Goal: Task Accomplishment & Management: Manage account settings

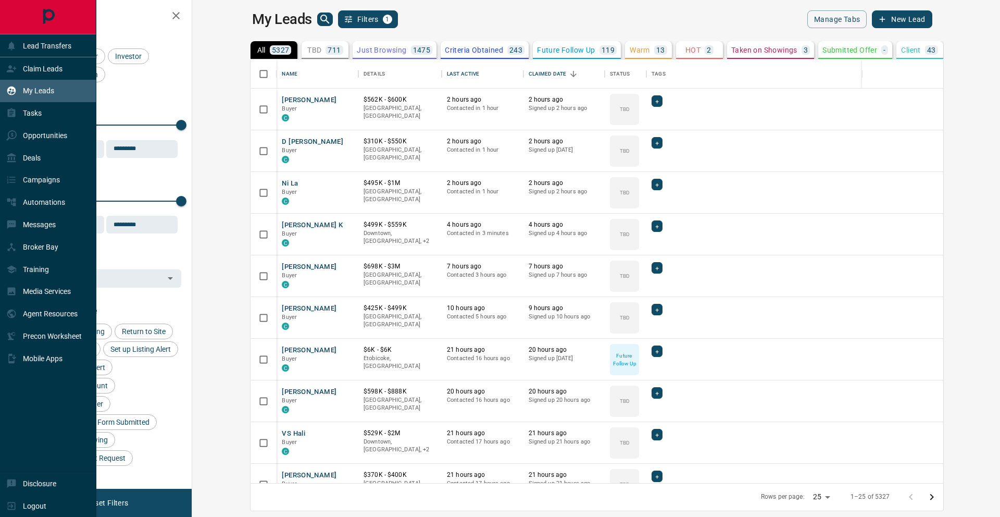
scroll to position [416, 795]
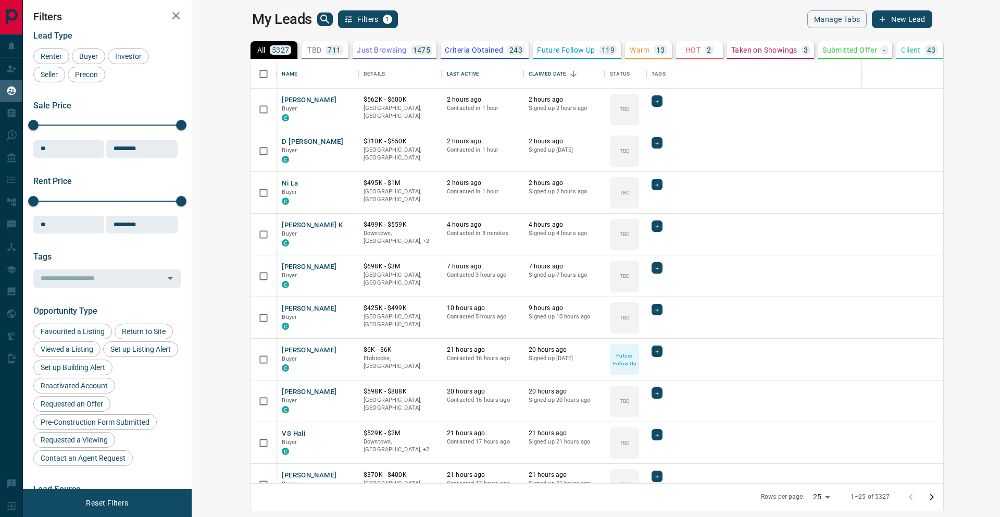
click at [319, 24] on icon "search button" at bounding box center [325, 19] width 12 height 12
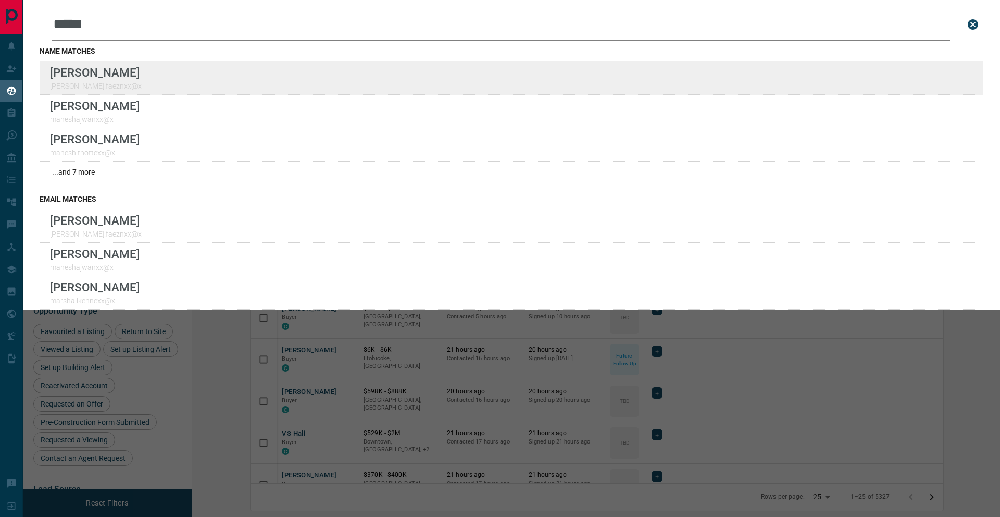
type input "*****"
click at [0, 0] on div "Lead Transfers Claim Leads My Leads Tasks Opportunities Deals Campaigns Automat…" at bounding box center [500, 252] width 1000 height 504
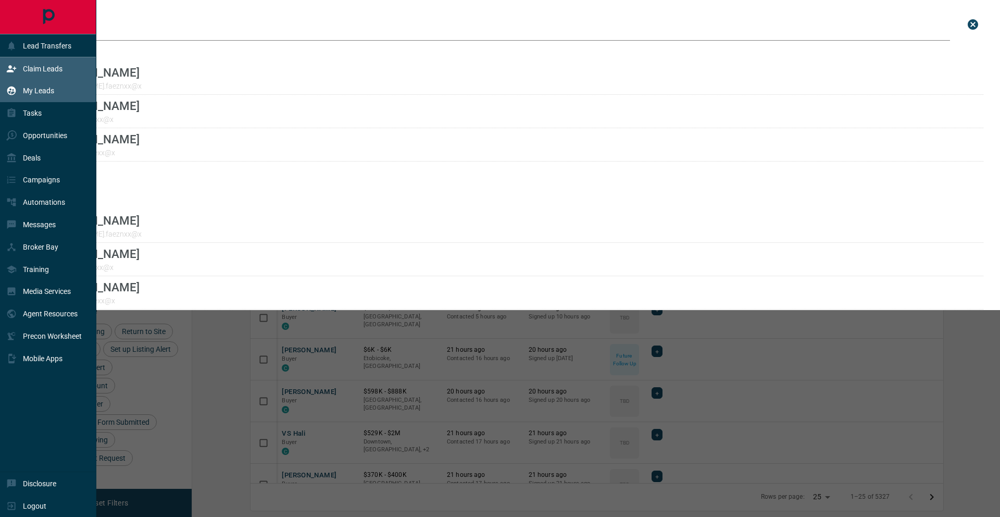
click at [8, 61] on div "Claim Leads" at bounding box center [34, 68] width 56 height 17
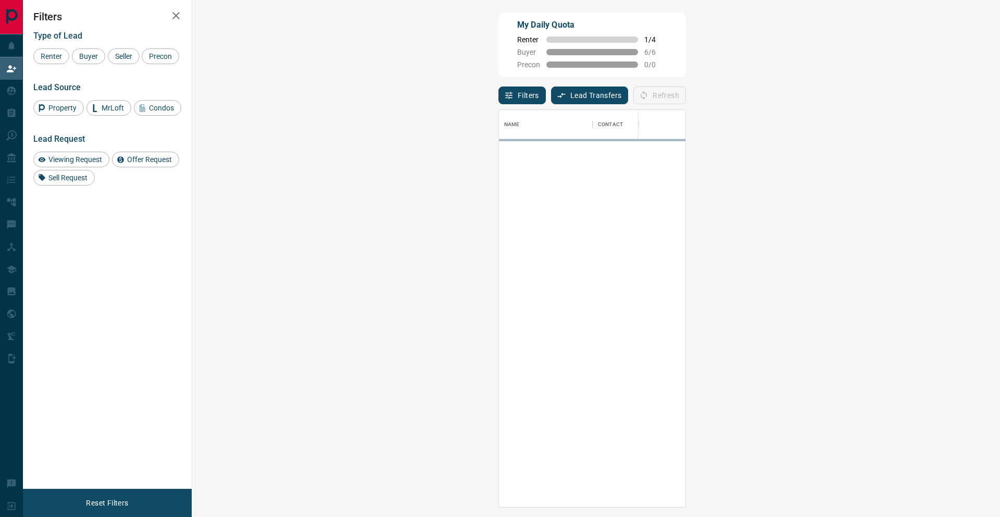
scroll to position [389, 778]
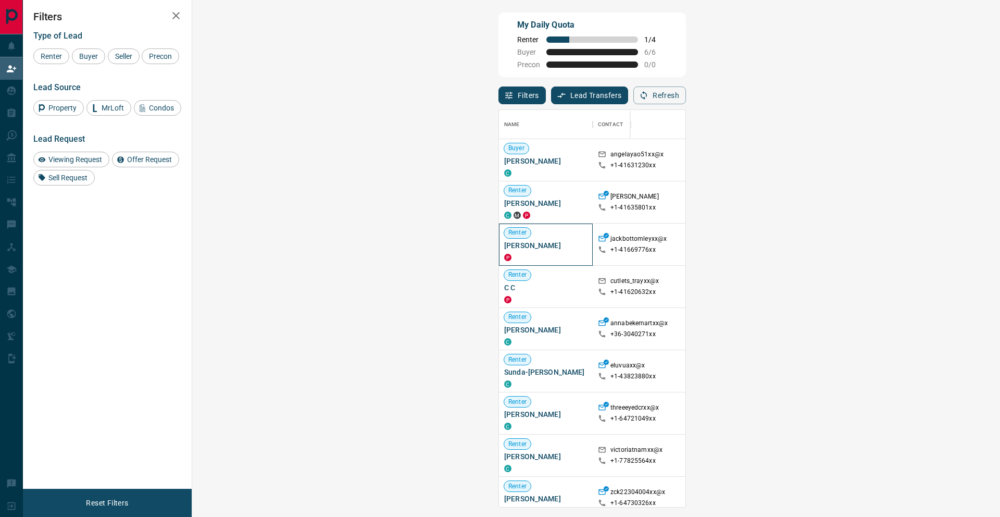
drag, startPoint x: 262, startPoint y: 246, endPoint x: 202, endPoint y: 248, distance: 60.4
click at [499, 248] on div "Renter [PERSON_NAME] P" at bounding box center [546, 244] width 94 height 42
copy span "[PERSON_NAME]"
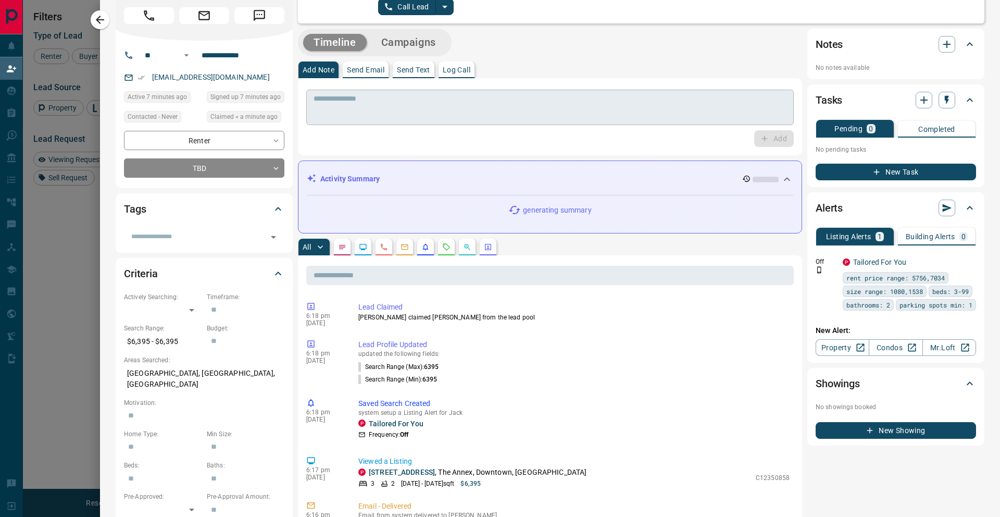
scroll to position [0, 0]
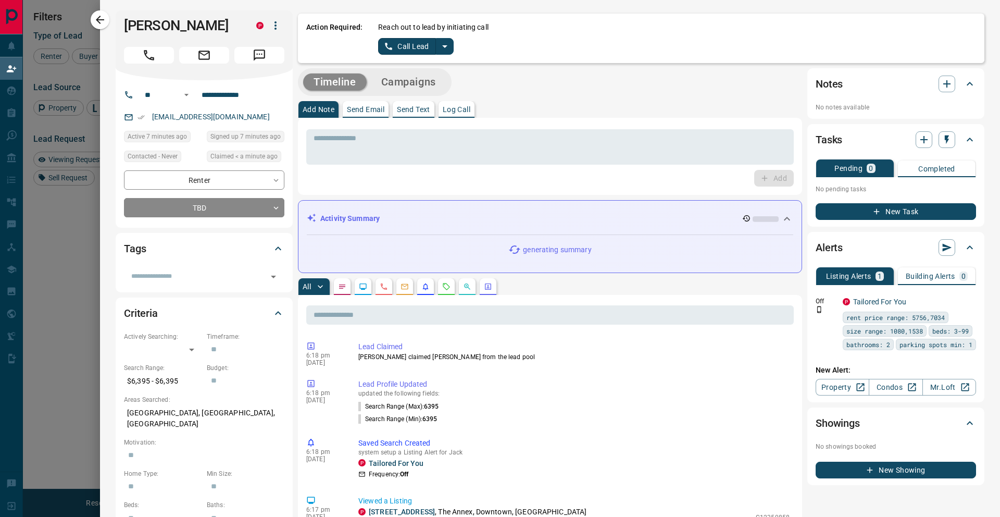
click at [443, 50] on icon "split button" at bounding box center [445, 46] width 12 height 12
click at [430, 88] on li "Log Manual Call" at bounding box center [416, 82] width 64 height 16
click at [420, 48] on button "Log Manual Call" at bounding box center [412, 46] width 69 height 17
click at [420, 48] on div "Did you connect with the lead? Yes No" at bounding box center [677, 38] width 598 height 32
drag, startPoint x: 411, startPoint y: 49, endPoint x: 411, endPoint y: 56, distance: 6.8
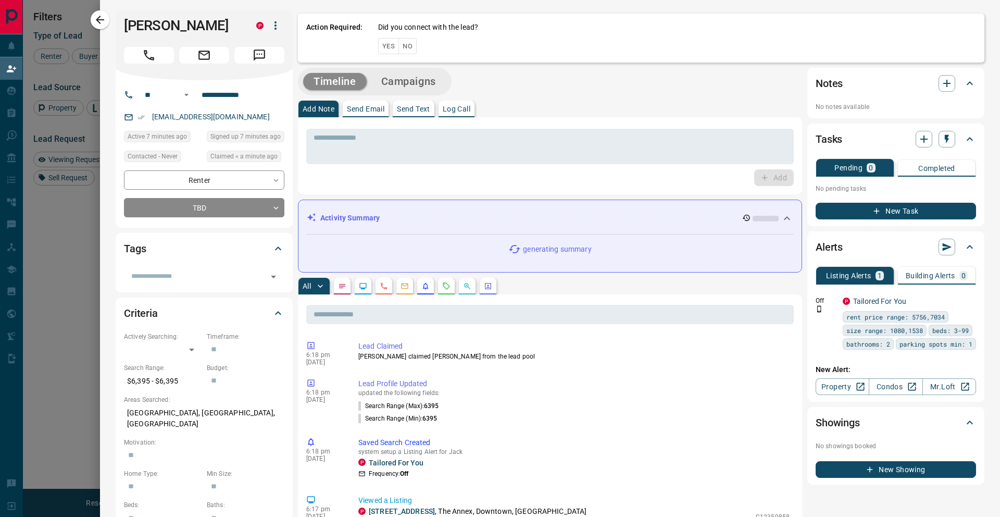
click at [411, 50] on button "No" at bounding box center [407, 46] width 18 height 16
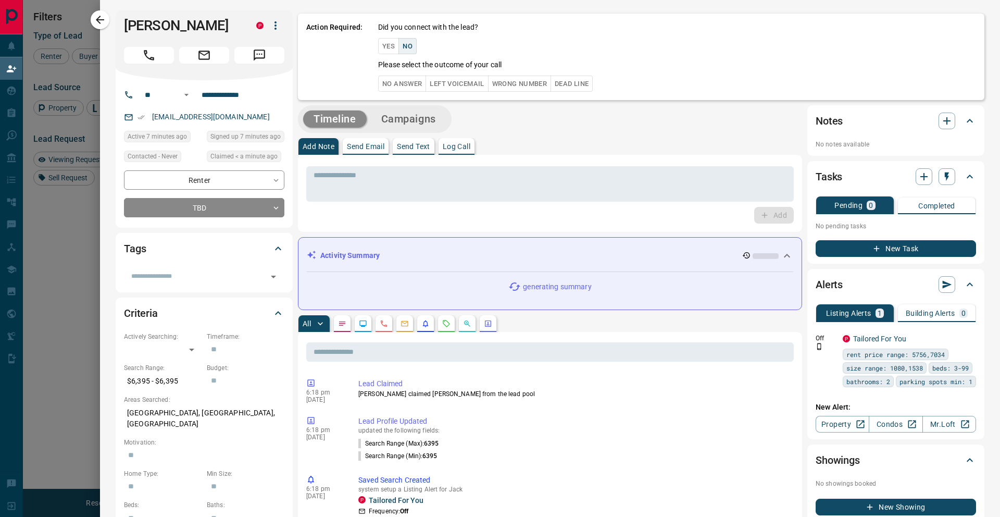
click at [415, 89] on button "No Answer" at bounding box center [402, 84] width 48 height 16
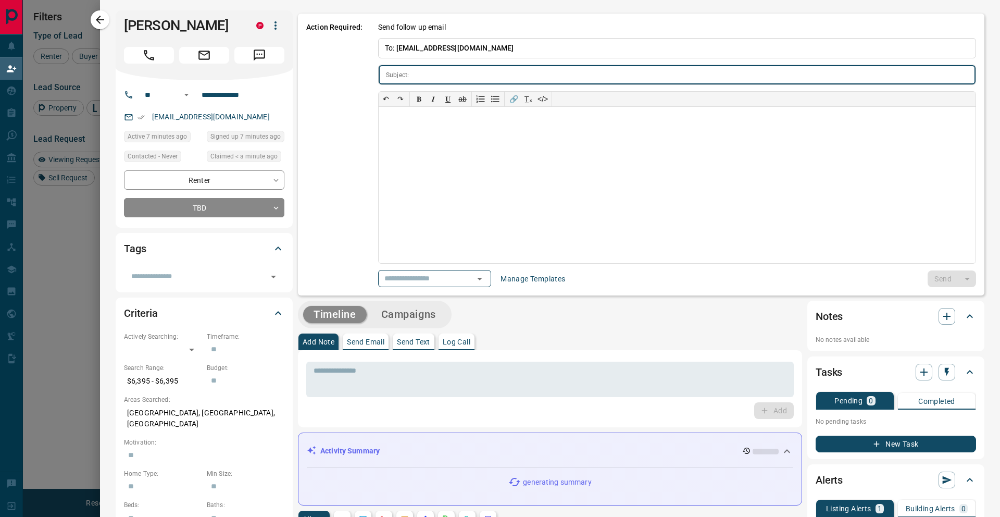
type input "**********"
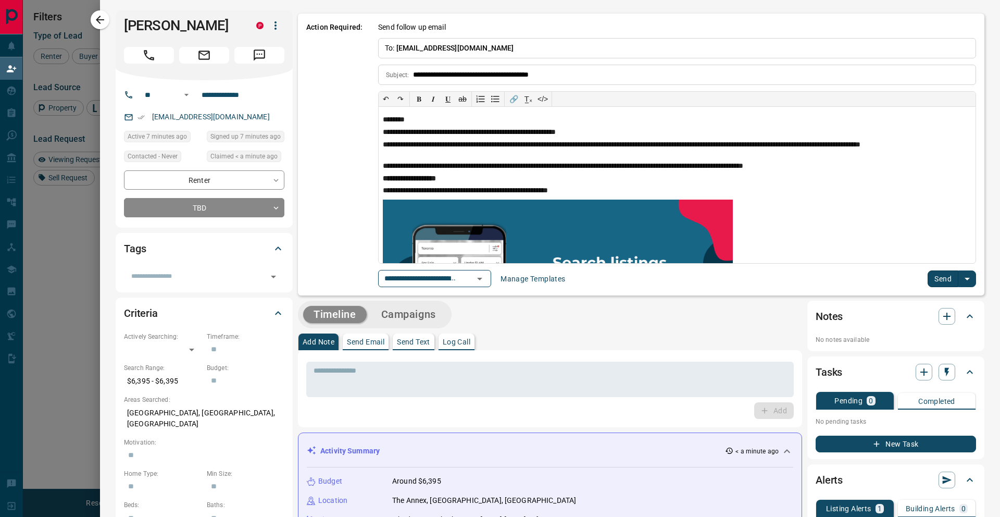
click at [934, 286] on div "**********" at bounding box center [677, 278] width 598 height 17
click at [928, 281] on button "Send" at bounding box center [943, 278] width 31 height 17
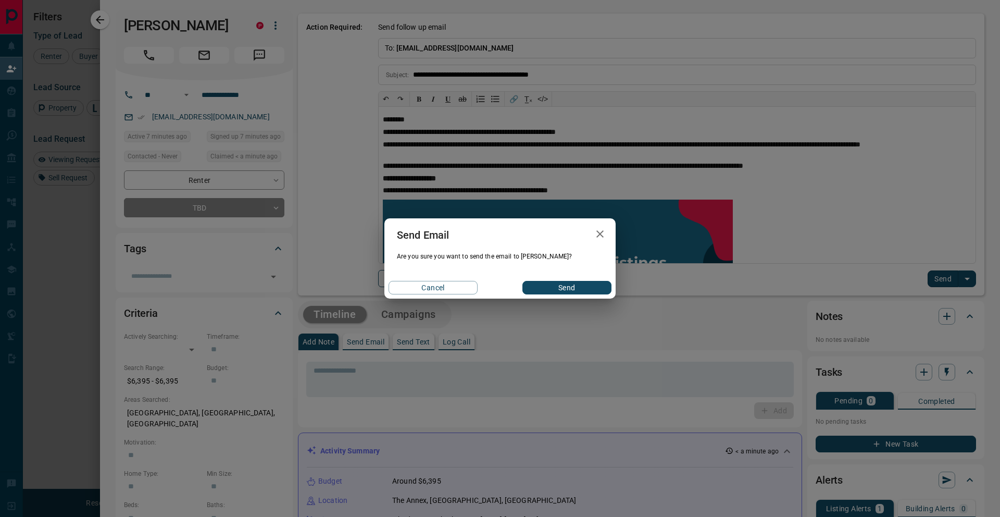
click at [566, 295] on div "Cancel Send" at bounding box center [499, 288] width 231 height 22
click at [570, 289] on button "Send" at bounding box center [566, 288] width 89 height 14
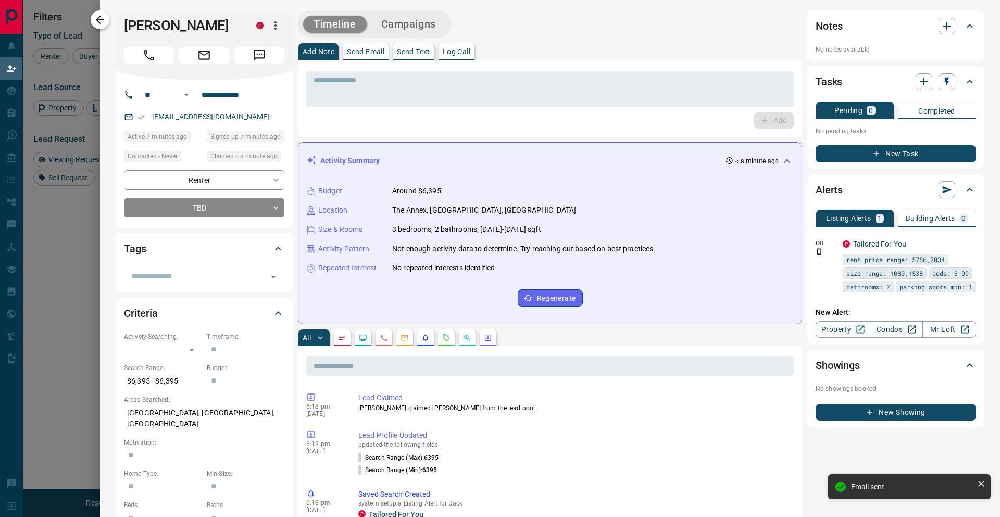
click at [104, 22] on icon "button" at bounding box center [100, 20] width 12 height 12
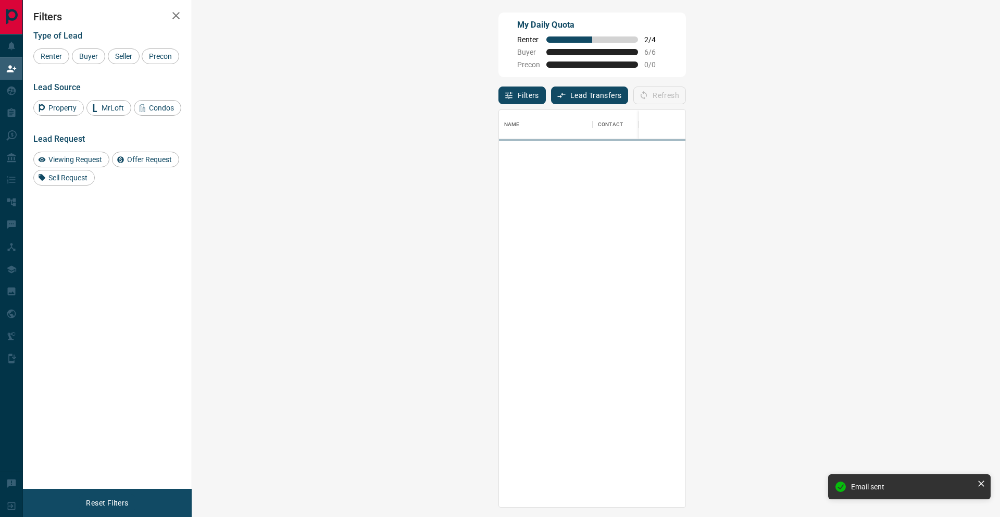
scroll to position [389, 778]
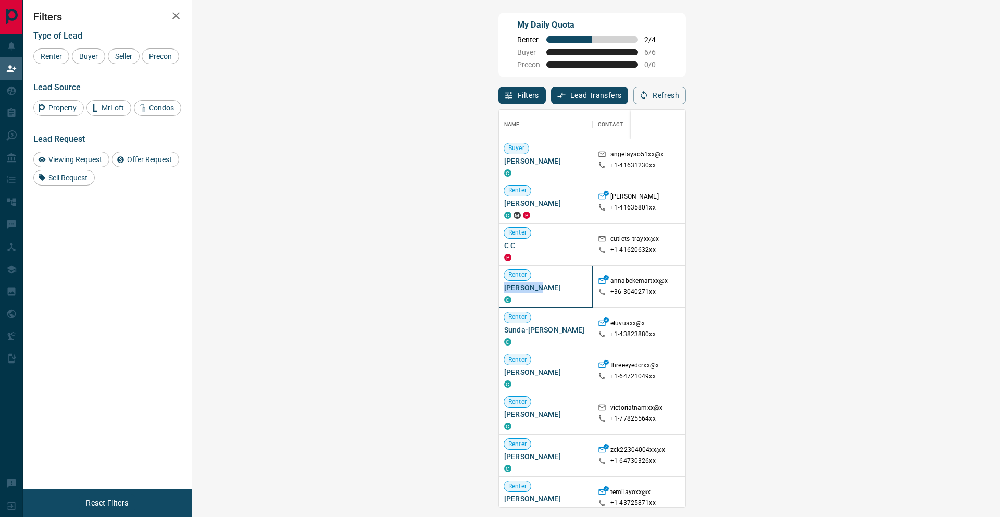
drag, startPoint x: 244, startPoint y: 289, endPoint x: 199, endPoint y: 284, distance: 45.1
click at [499, 284] on div "Renter [PERSON_NAME] C" at bounding box center [546, 287] width 94 height 42
copy span "[PERSON_NAME]"
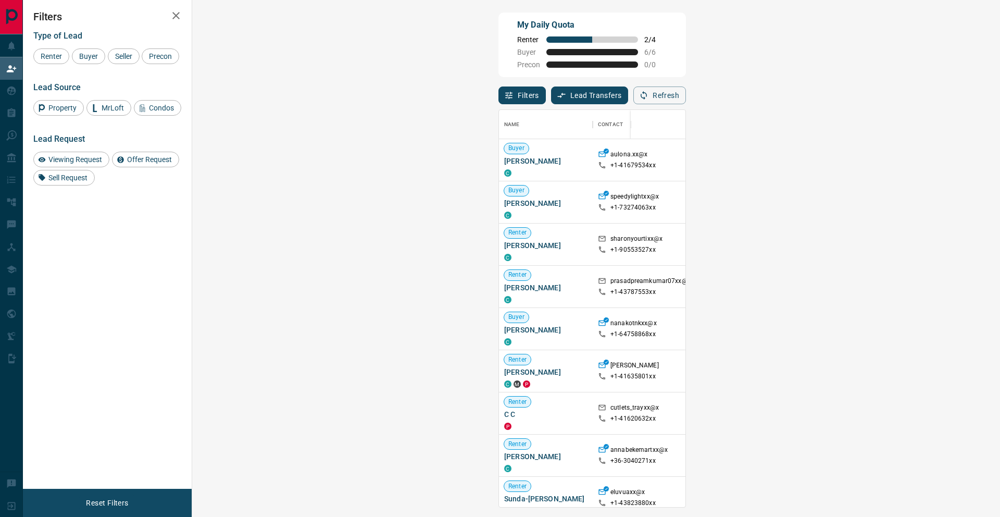
drag, startPoint x: 965, startPoint y: 158, endPoint x: 956, endPoint y: 162, distance: 10.0
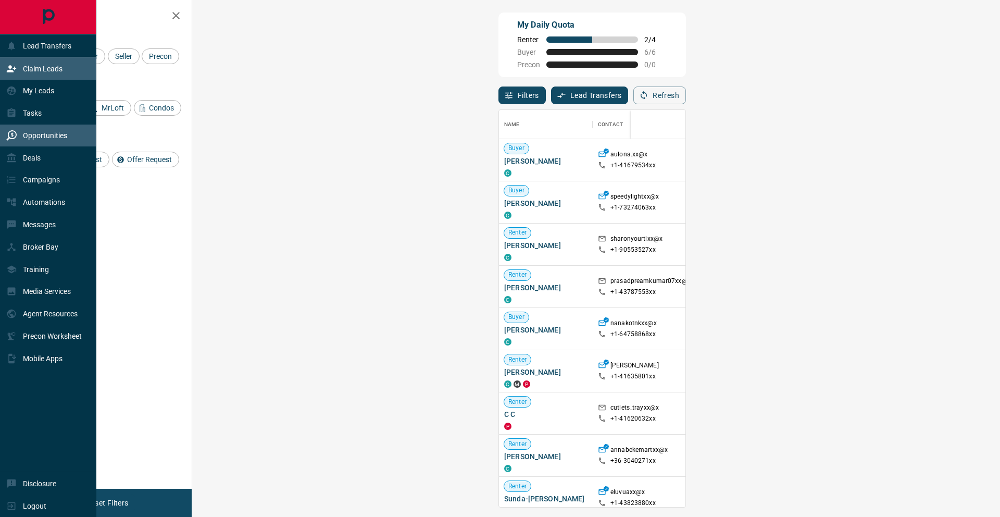
click at [35, 140] on div "Opportunities" at bounding box center [36, 135] width 61 height 17
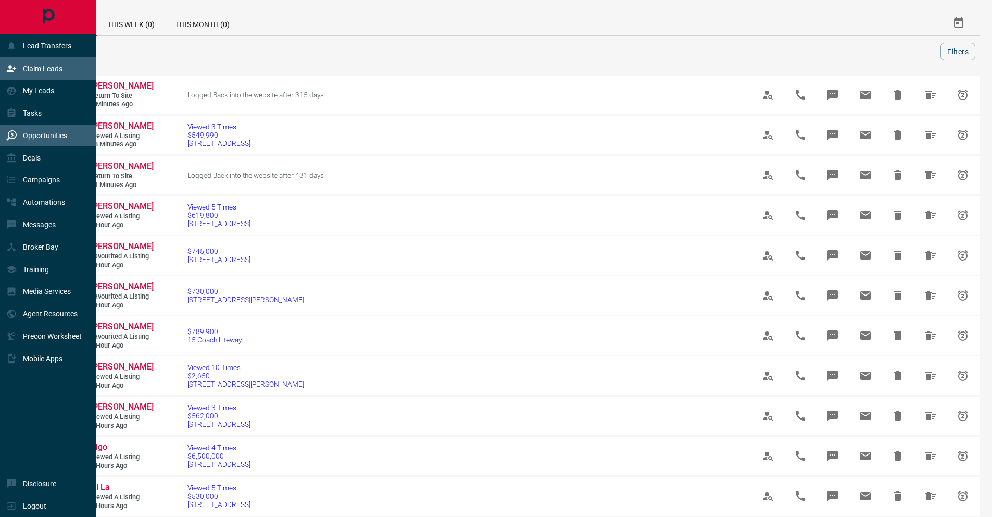
click at [22, 61] on div "Claim Leads" at bounding box center [34, 68] width 56 height 17
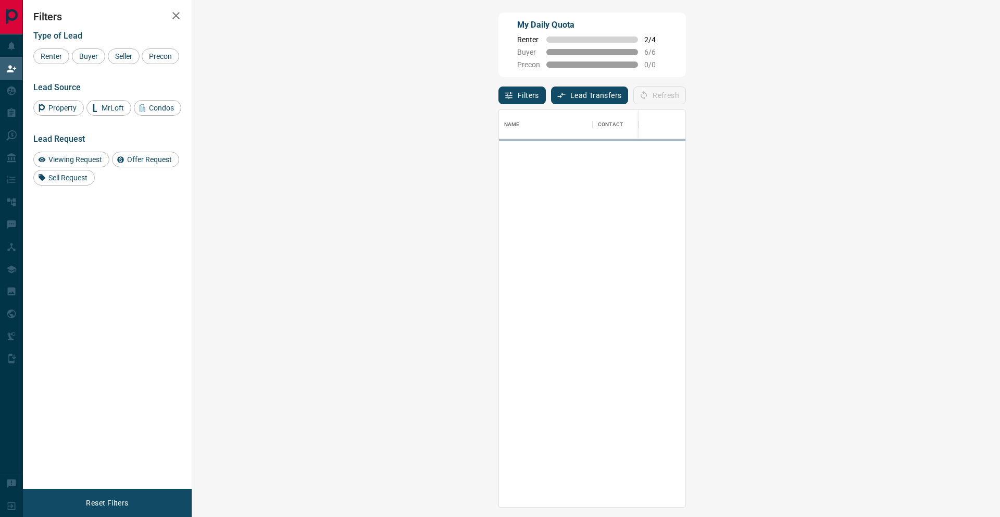
scroll to position [389, 778]
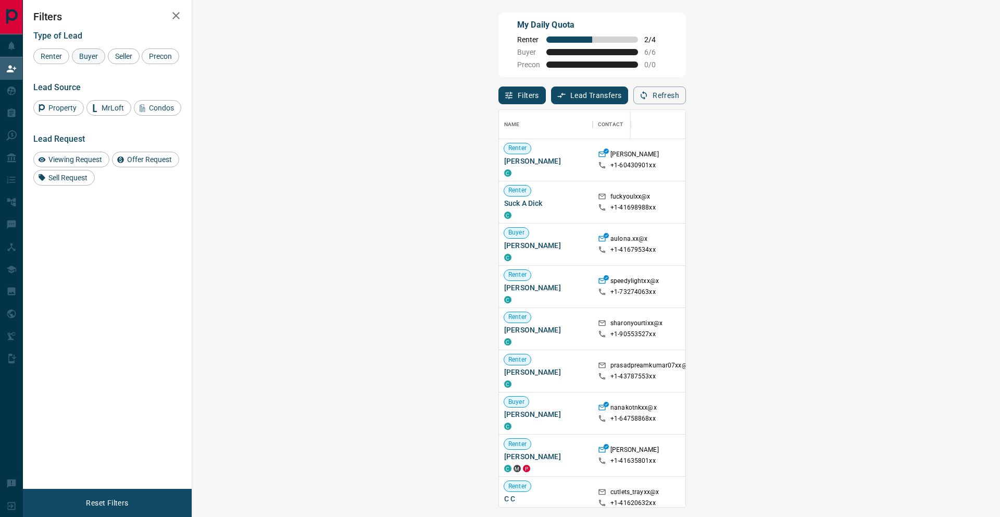
click at [97, 56] on span "Buyer" at bounding box center [89, 56] width 26 height 8
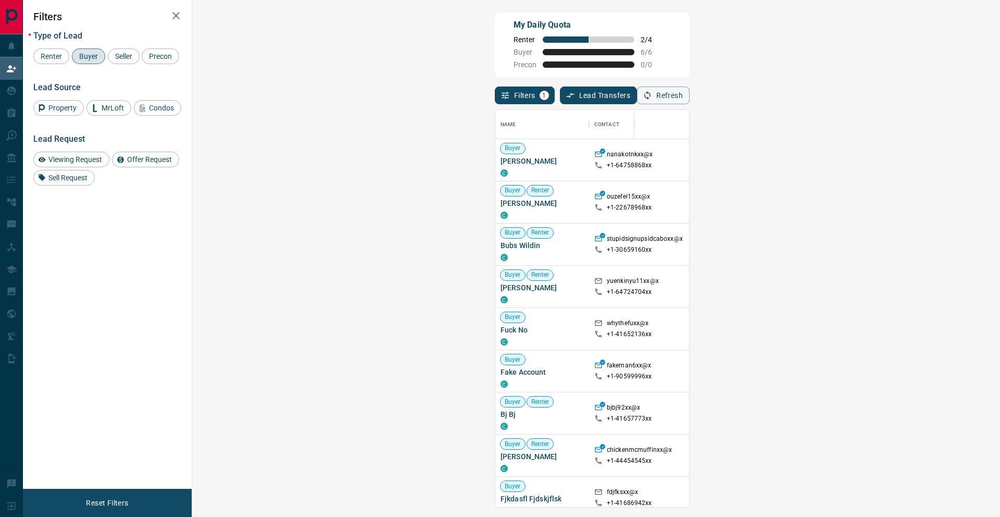
click at [107, 54] on div "Renter Buyer Seller Precon" at bounding box center [107, 56] width 148 height 16
click at [92, 57] on span "Buyer" at bounding box center [89, 56] width 26 height 8
